Goal: Use online tool/utility: Utilize a website feature to perform a specific function

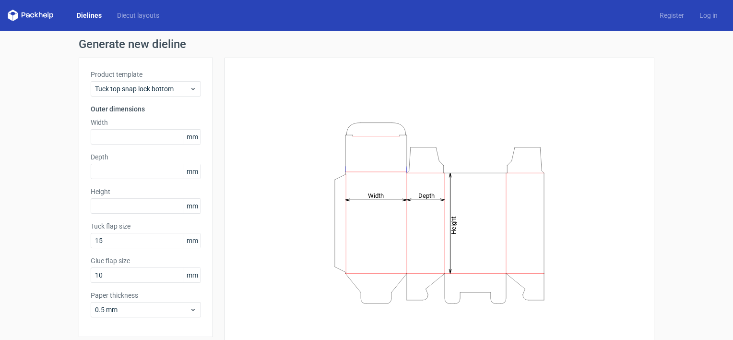
click at [186, 134] on span "mm" at bounding box center [192, 137] width 17 height 14
click at [174, 85] on span "Tuck top snap lock bottom" at bounding box center [142, 89] width 94 height 10
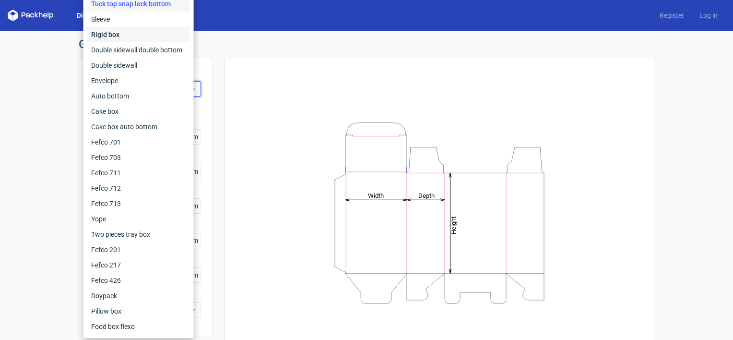
click at [137, 33] on div "Rigid box" at bounding box center [138, 34] width 103 height 15
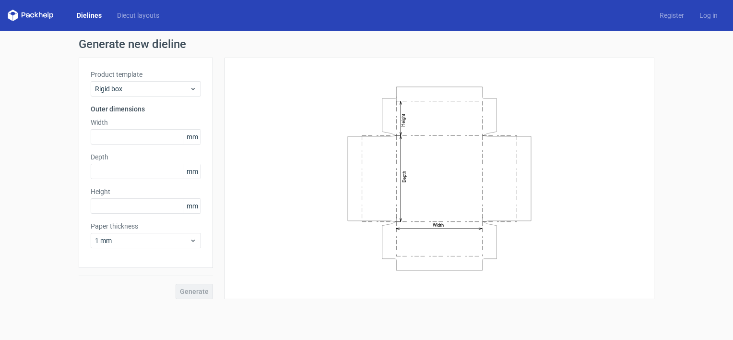
click at [190, 135] on span "mm" at bounding box center [192, 137] width 17 height 14
drag, startPoint x: 190, startPoint y: 135, endPoint x: 177, endPoint y: 136, distance: 13.5
click at [177, 136] on input "text" at bounding box center [146, 136] width 110 height 15
click at [190, 136] on span "mm" at bounding box center [192, 137] width 17 height 14
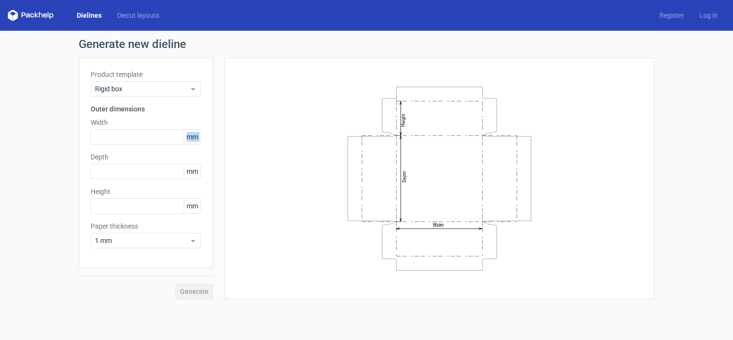
click at [190, 136] on span "mm" at bounding box center [192, 137] width 17 height 14
click at [189, 238] on icon at bounding box center [192, 240] width 7 height 8
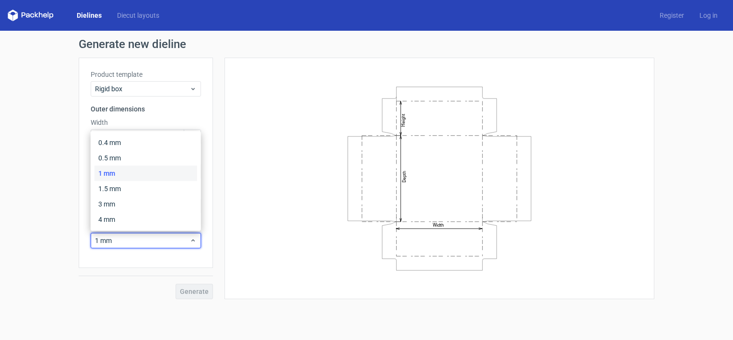
click at [237, 180] on div "Width Depth Height" at bounding box center [439, 178] width 406 height 217
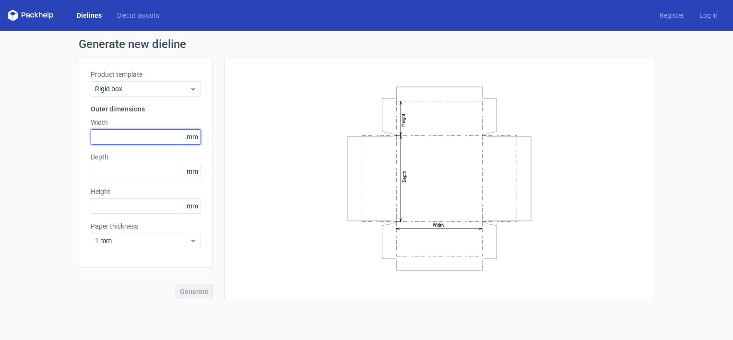
click at [125, 137] on input "text" at bounding box center [146, 136] width 110 height 15
type input "120"
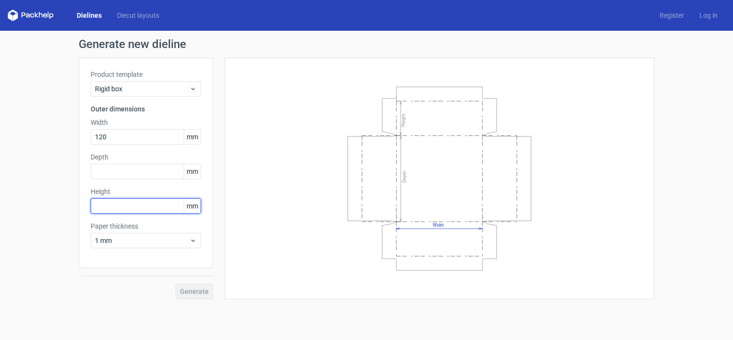
click at [135, 206] on input "text" at bounding box center [146, 205] width 110 height 15
type input "70"
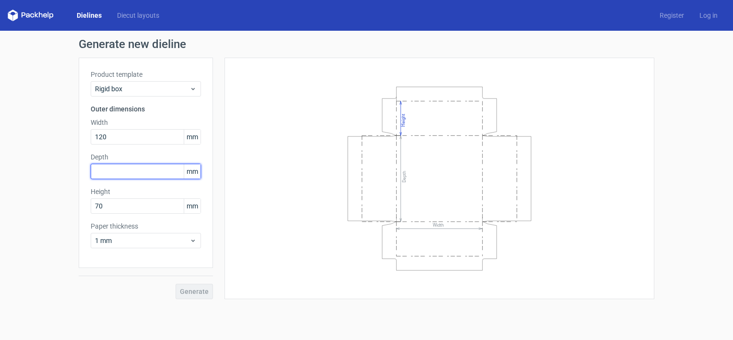
click at [138, 168] on input "text" at bounding box center [146, 171] width 110 height 15
type input "150"
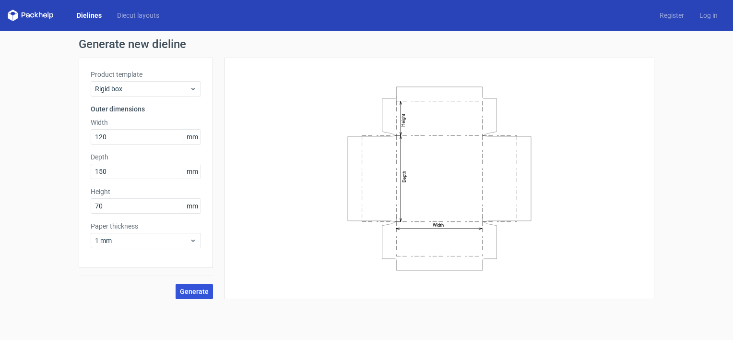
click at [203, 288] on span "Generate" at bounding box center [194, 291] width 29 height 7
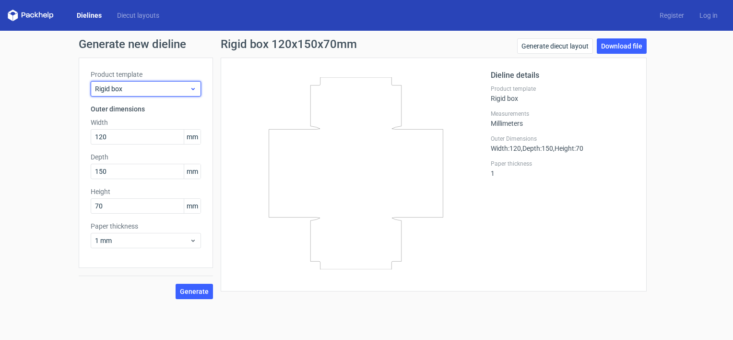
click at [135, 85] on span "Rigid box" at bounding box center [142, 89] width 94 height 10
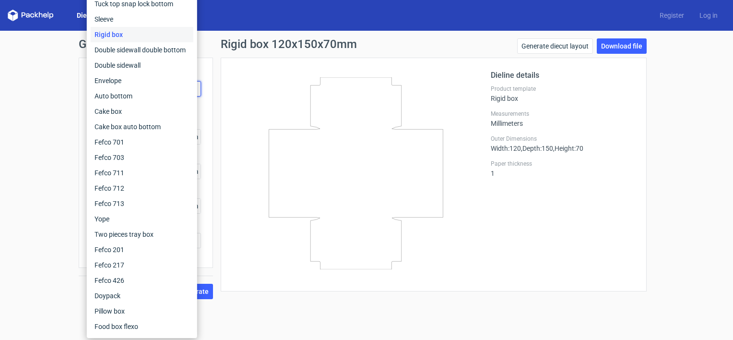
click at [487, 207] on div at bounding box center [362, 175] width 258 height 210
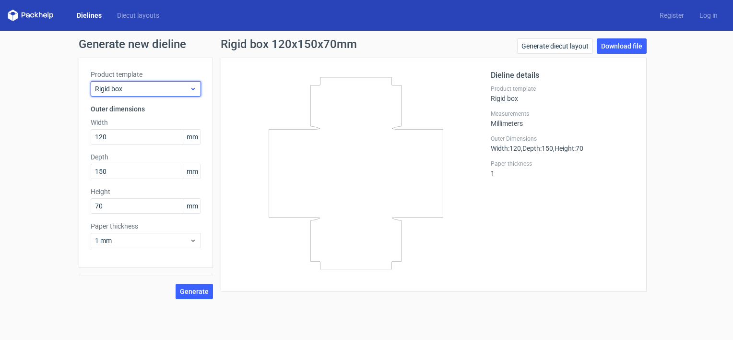
click at [129, 91] on span "Rigid box" at bounding box center [142, 89] width 94 height 10
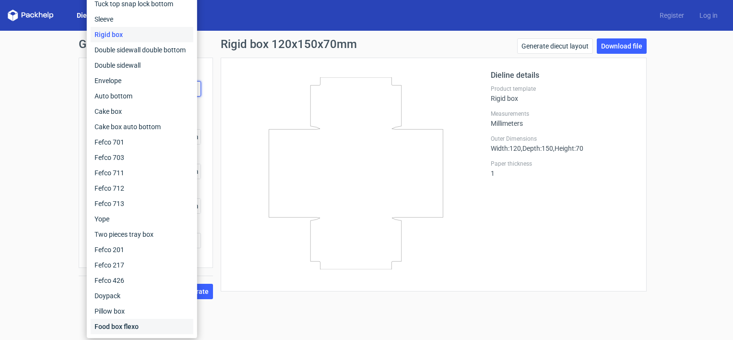
click at [125, 328] on div "Food box flexo" at bounding box center [142, 325] width 103 height 15
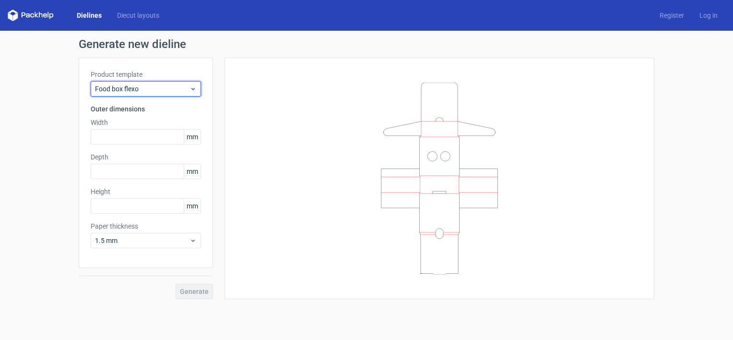
click at [146, 86] on span "Food box flexo" at bounding box center [142, 89] width 94 height 10
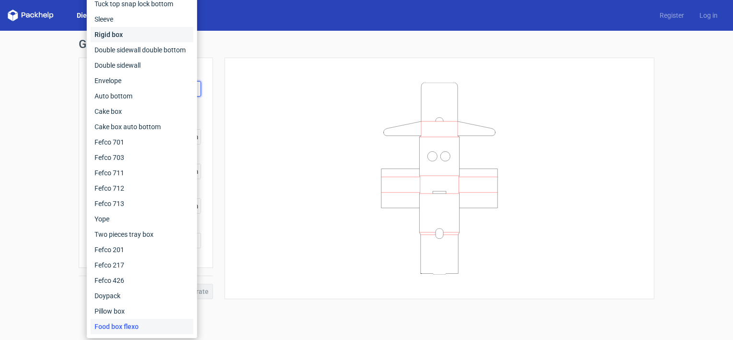
click at [120, 32] on div "Rigid box" at bounding box center [142, 34] width 103 height 15
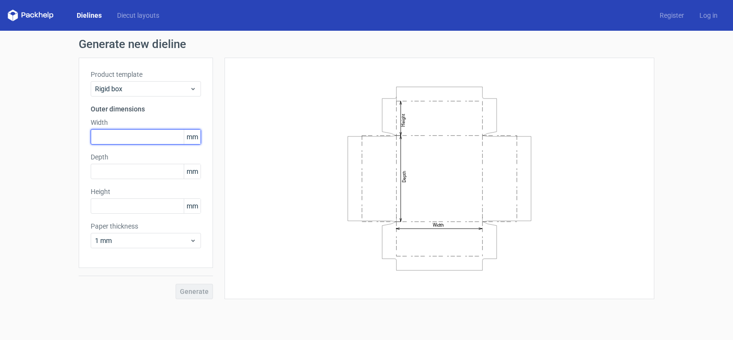
click at [135, 139] on input "text" at bounding box center [146, 136] width 110 height 15
type input "120"
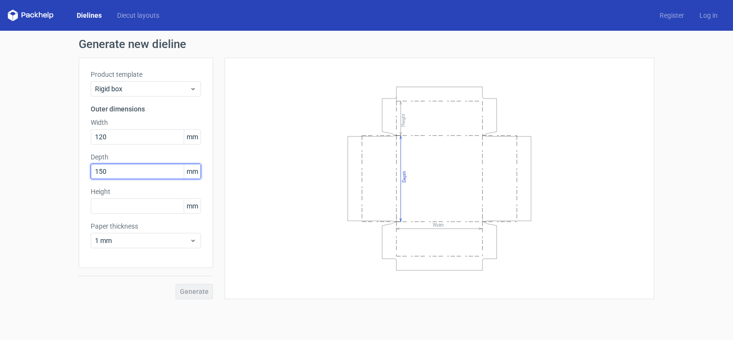
type input "150"
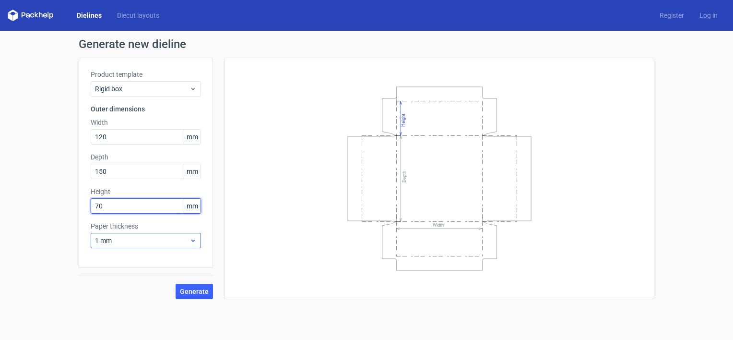
type input "70"
click at [186, 244] on span "1 mm" at bounding box center [142, 241] width 94 height 10
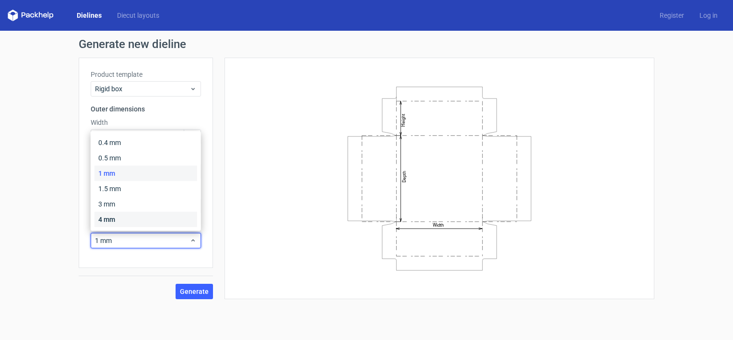
click at [150, 213] on div "4 mm" at bounding box center [145, 219] width 103 height 15
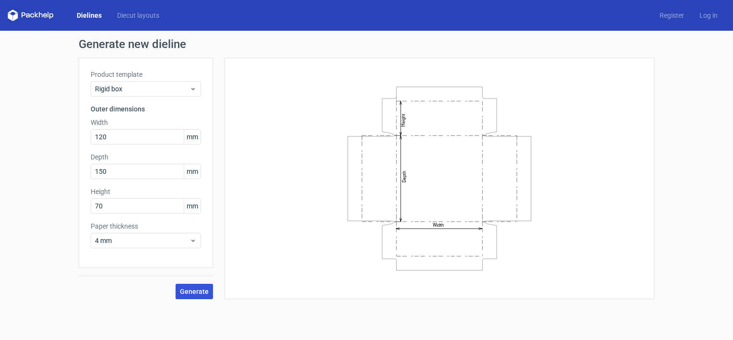
click at [197, 289] on span "Generate" at bounding box center [194, 291] width 29 height 7
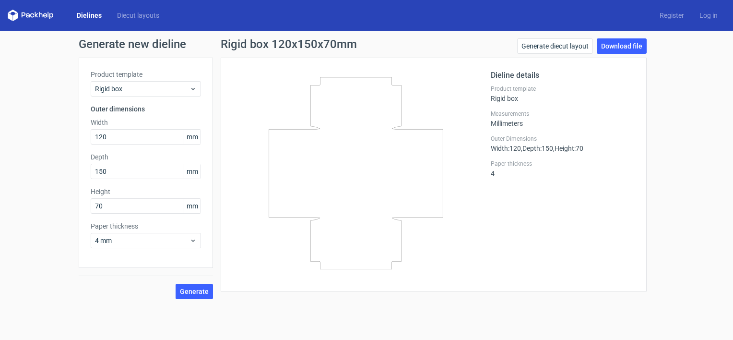
click at [414, 108] on icon at bounding box center [355, 173] width 231 height 192
click at [564, 45] on link "Generate diecut layout" at bounding box center [555, 45] width 76 height 15
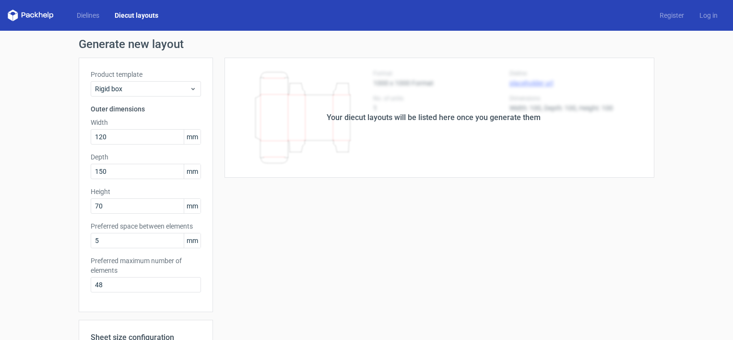
click at [440, 115] on div "Your diecut layouts will be listed here once you generate them" at bounding box center [434, 118] width 214 height 12
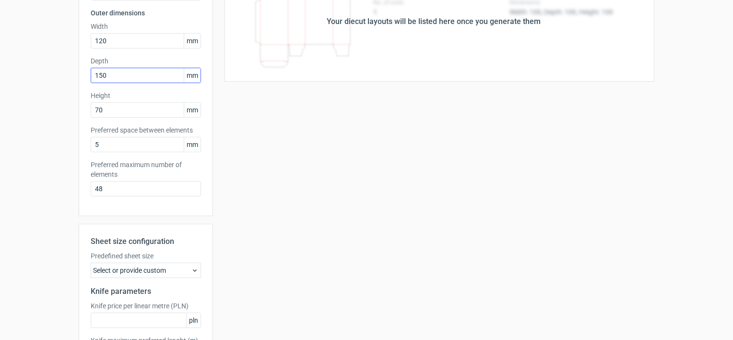
scroll to position [177, 0]
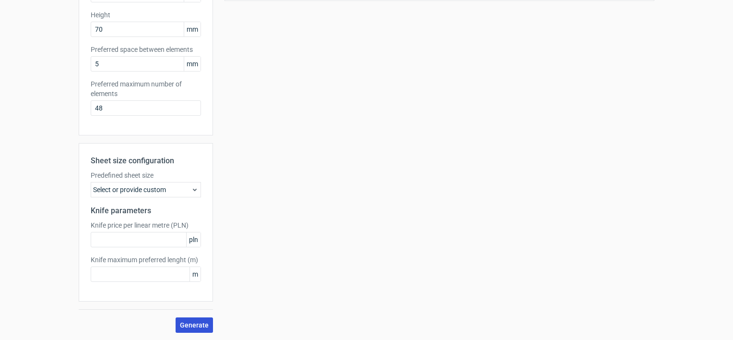
click at [201, 326] on span "Generate" at bounding box center [194, 324] width 29 height 7
click at [193, 188] on use at bounding box center [195, 189] width 4 height 2
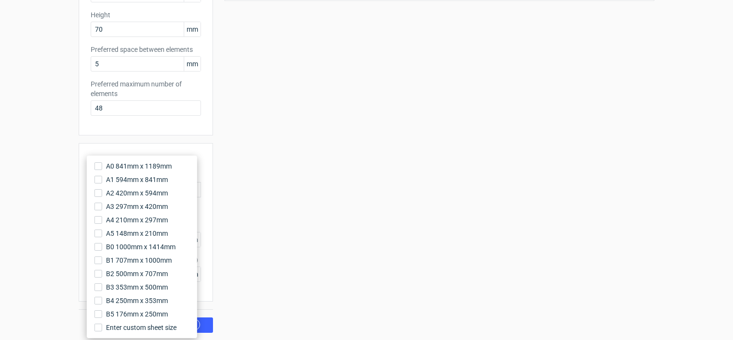
click at [208, 189] on div "Sheet size configuration Predefined sheet size Select or provide custom Knife p…" at bounding box center [146, 222] width 134 height 158
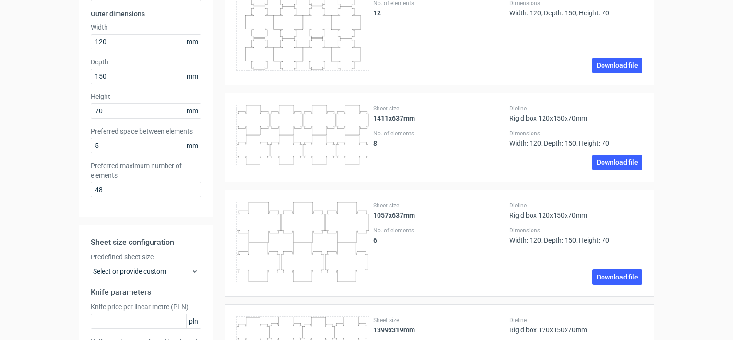
scroll to position [0, 0]
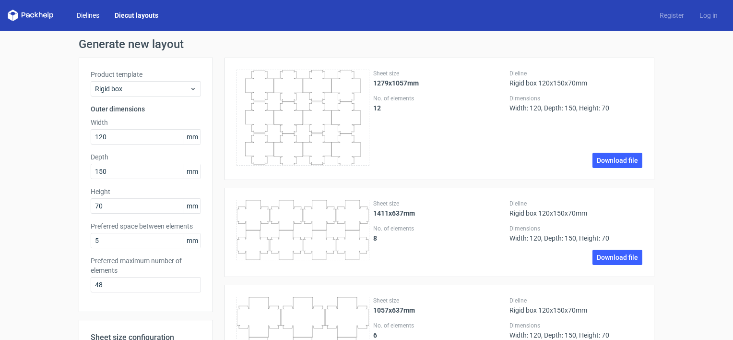
click at [95, 15] on link "Dielines" at bounding box center [88, 16] width 38 height 10
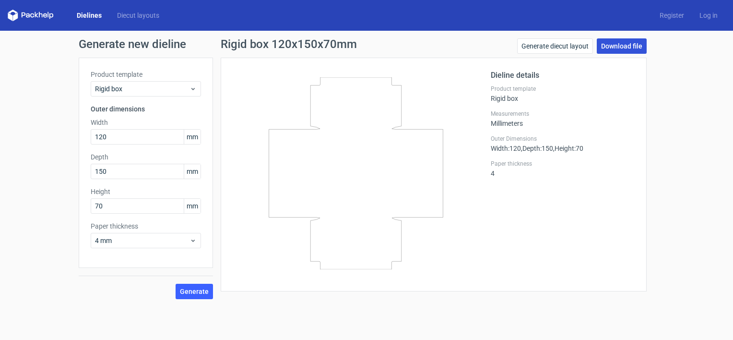
click at [637, 40] on link "Download file" at bounding box center [622, 45] width 50 height 15
click at [540, 261] on div "Dieline details Product template Rigid box Measurements Millimeters Outer Dimen…" at bounding box center [563, 175] width 144 height 210
